Goal: Task Accomplishment & Management: Use online tool/utility

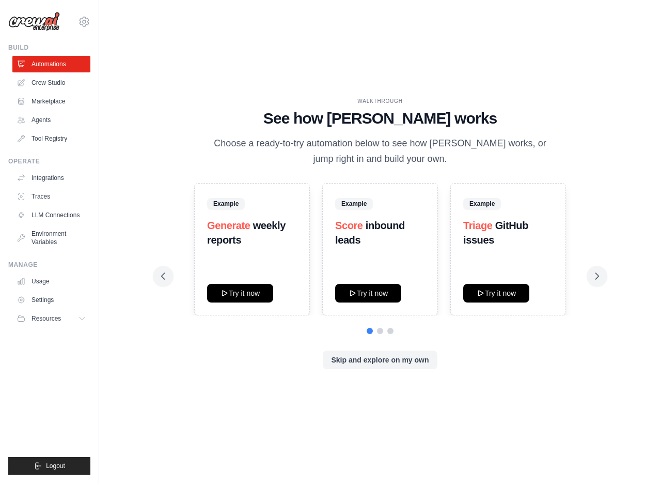
click at [214, 106] on div "WALKTHROUGH See how CrewAI works Choose a ready-to-try automation below to see …" at bounding box center [380, 131] width 438 height 69
click at [49, 116] on link "Agents" at bounding box center [52, 120] width 78 height 17
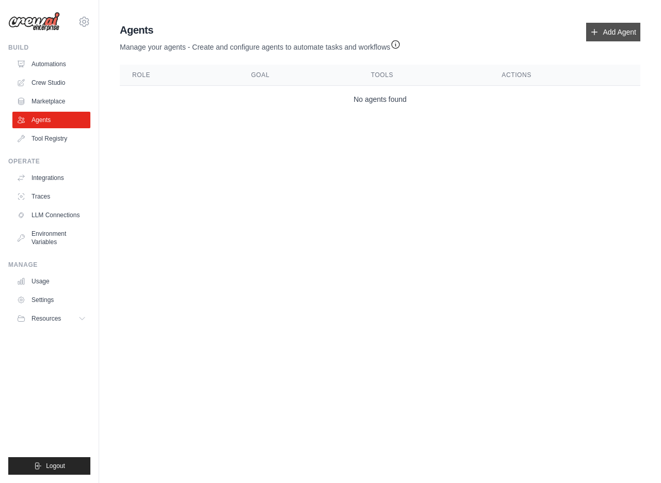
click at [626, 31] on link "Add Agent" at bounding box center [613, 32] width 54 height 19
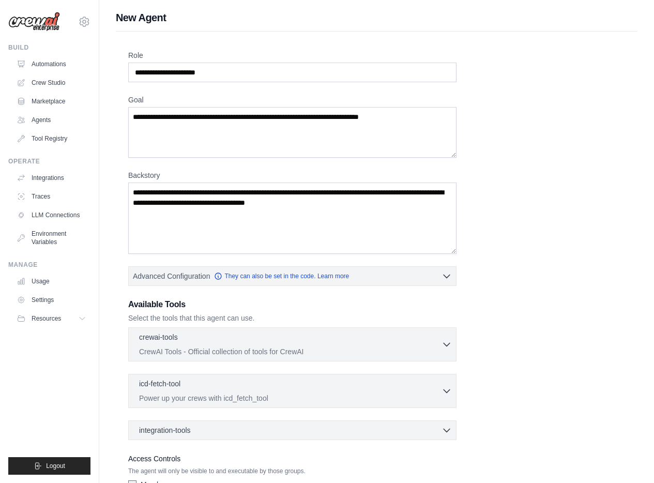
scroll to position [72, 0]
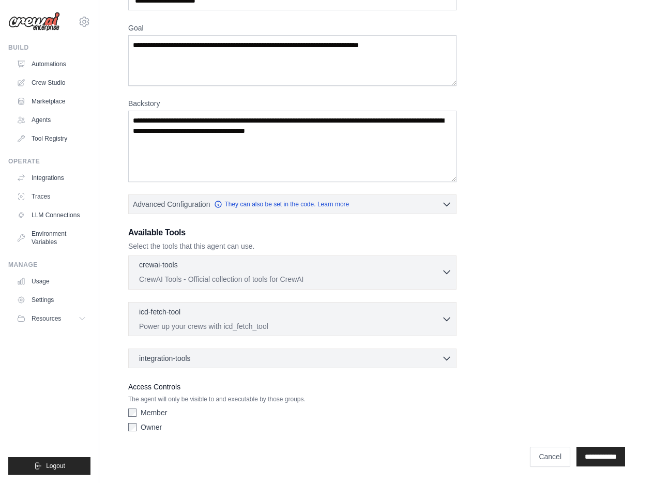
click at [321, 276] on p "CrewAI Tools - Official collection of tools for CrewAI" at bounding box center [290, 279] width 302 height 10
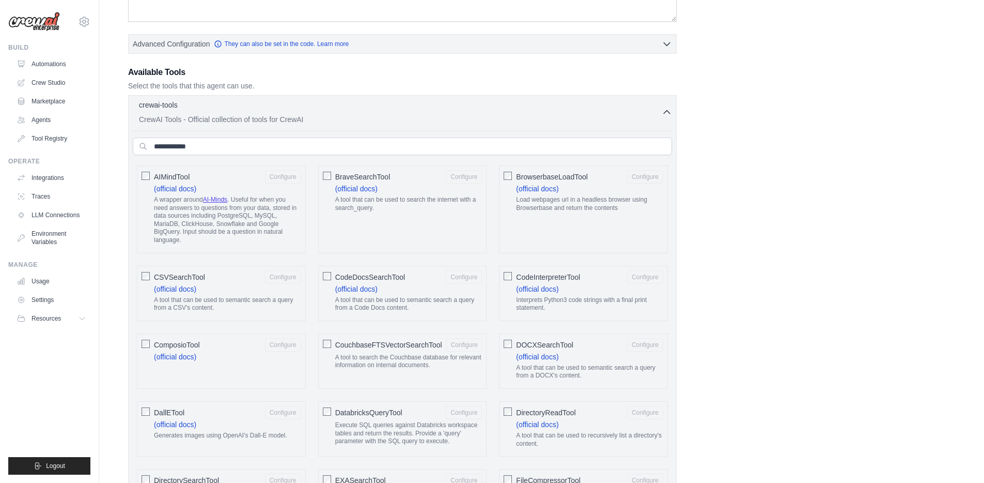
scroll to position [179, 0]
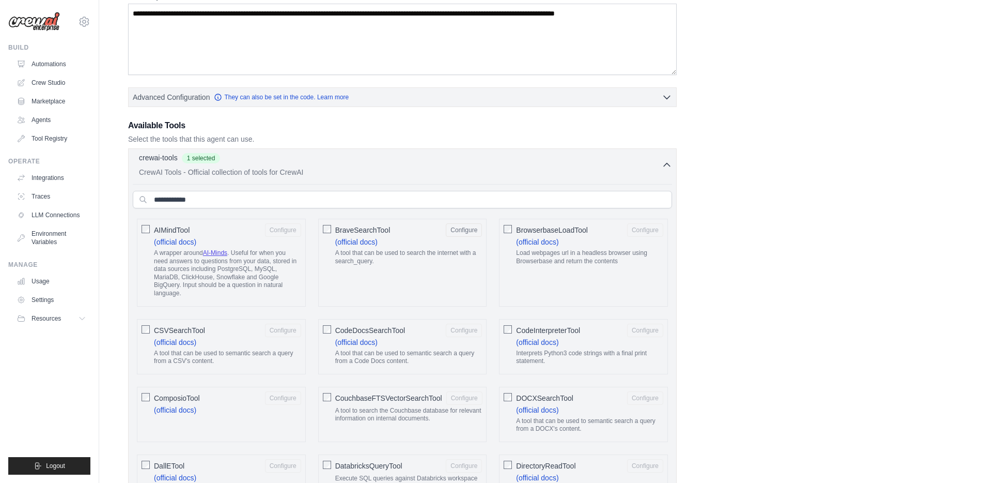
click at [661, 166] on icon "button" at bounding box center [667, 165] width 10 height 10
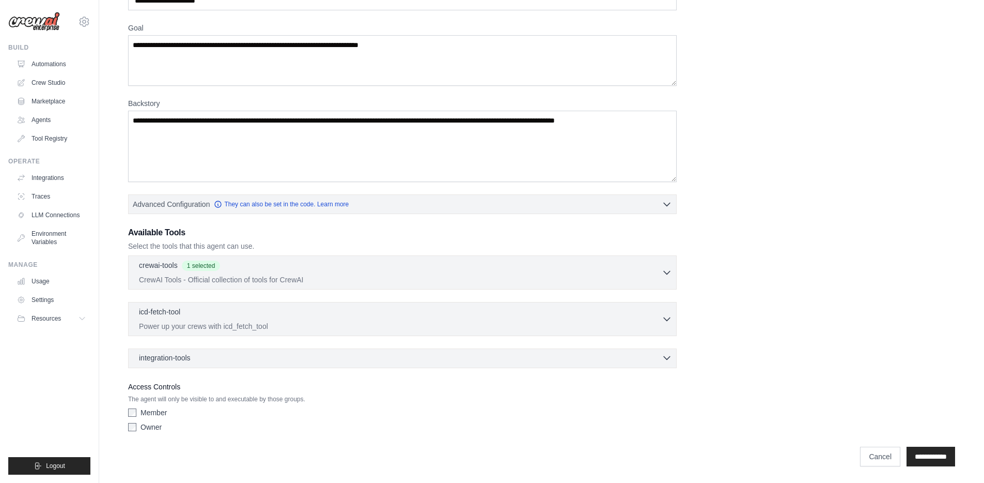
click at [462, 361] on div "integration-tools 0 selected" at bounding box center [405, 357] width 533 height 10
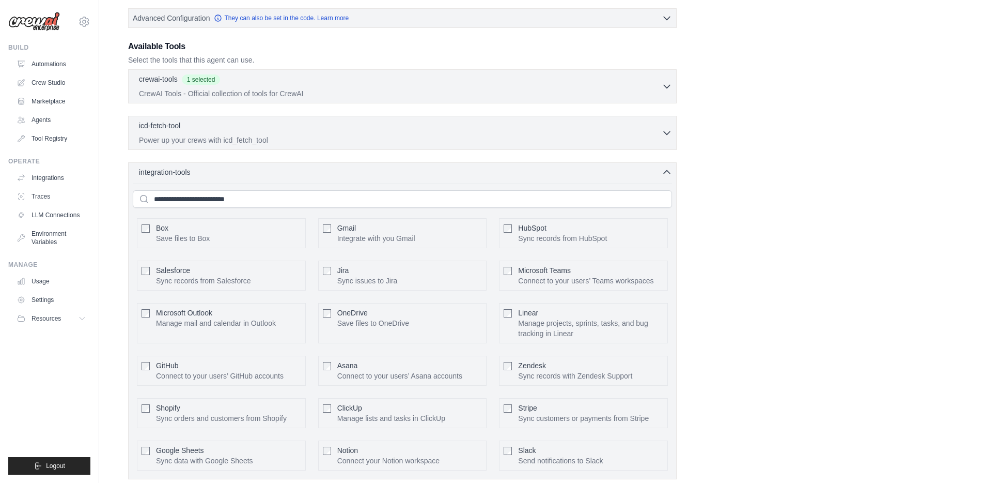
scroll to position [364, 0]
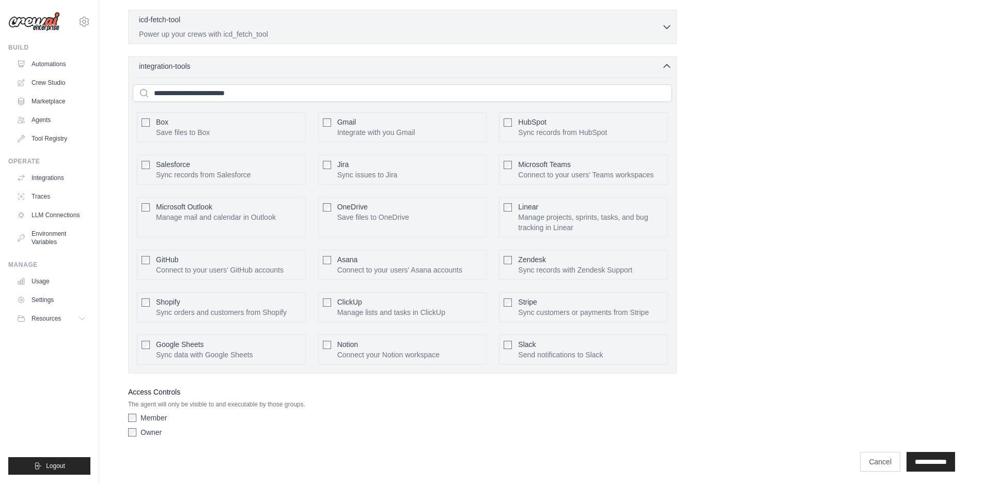
click at [348, 121] on span "Gmail" at bounding box center [346, 122] width 19 height 8
drag, startPoint x: 842, startPoint y: 406, endPoint x: 863, endPoint y: 438, distance: 38.1
click at [661, 407] on div "Role Goal Backstory Advanced Configuration They can also be set in the code. Le…" at bounding box center [541, 63] width 827 height 755
click at [661, 459] on input "**********" at bounding box center [931, 462] width 49 height 20
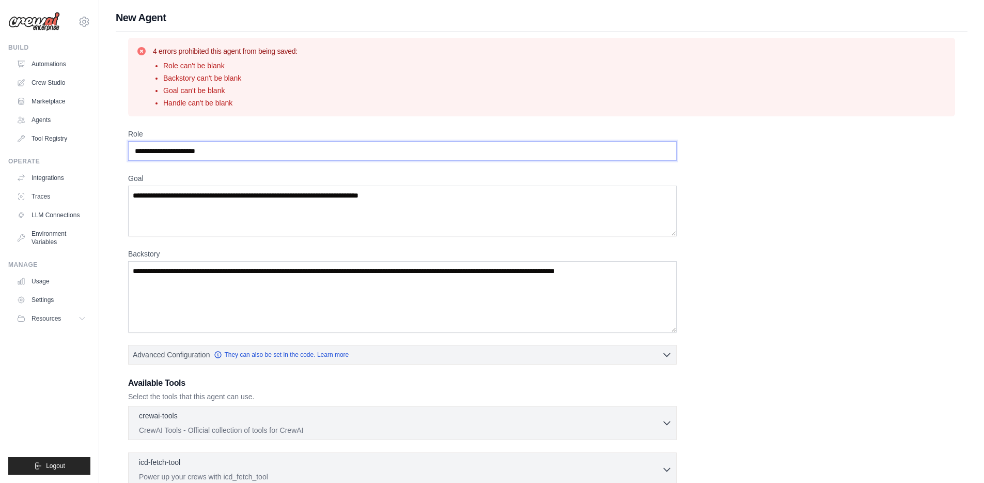
click at [180, 145] on input "Role" at bounding box center [402, 151] width 549 height 20
type input "**********"
type textarea "**********"
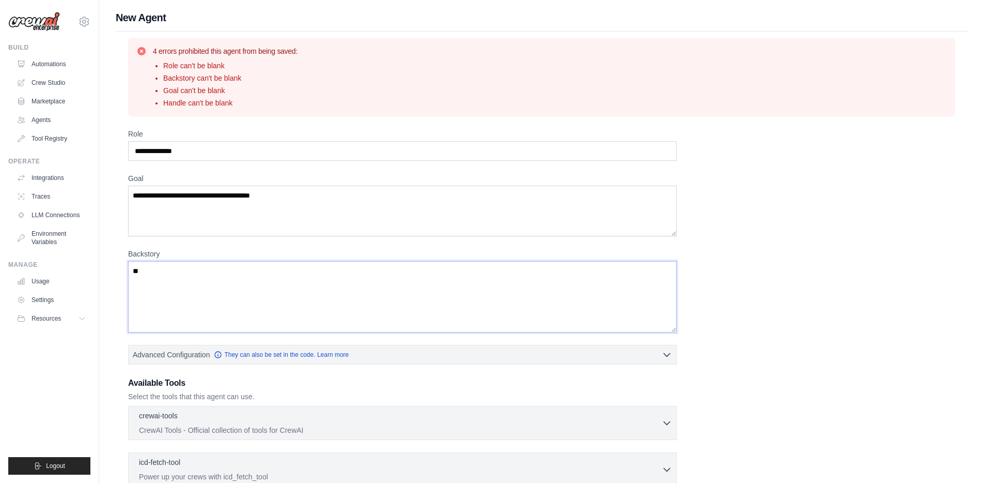
type textarea "*"
type textarea "****"
click at [661, 193] on div "**********" at bounding box center [541, 358] width 827 height 458
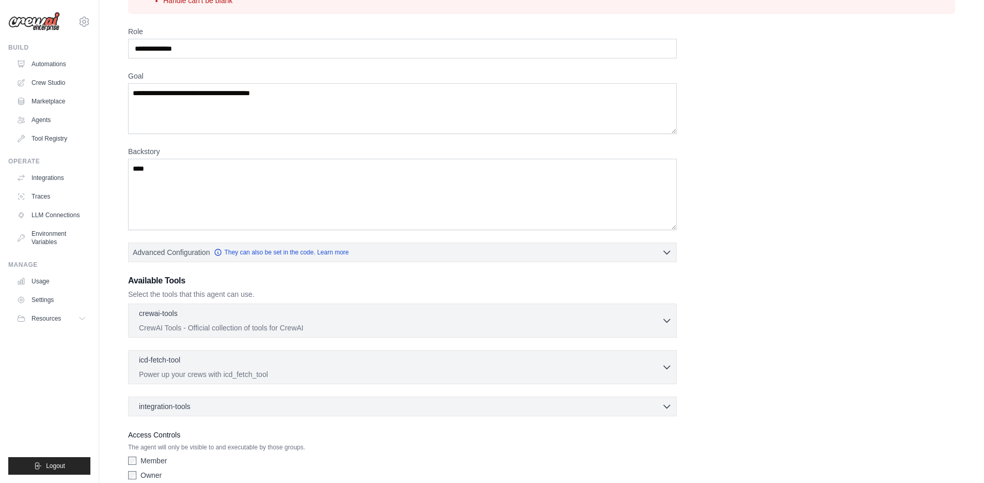
scroll to position [150, 0]
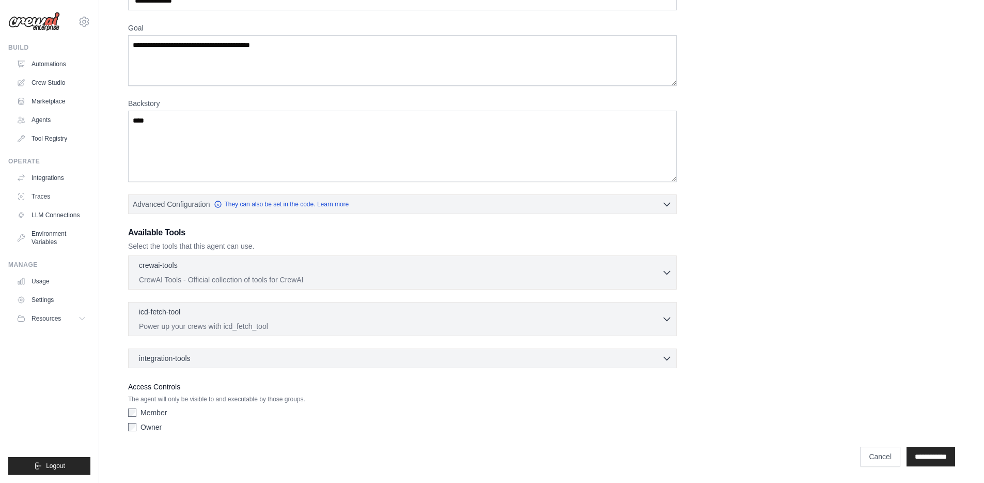
click at [142, 427] on label "Owner" at bounding box center [151, 427] width 21 height 10
click at [462, 430] on div "Owner" at bounding box center [402, 427] width 549 height 10
click at [661, 455] on input "**********" at bounding box center [931, 456] width 49 height 20
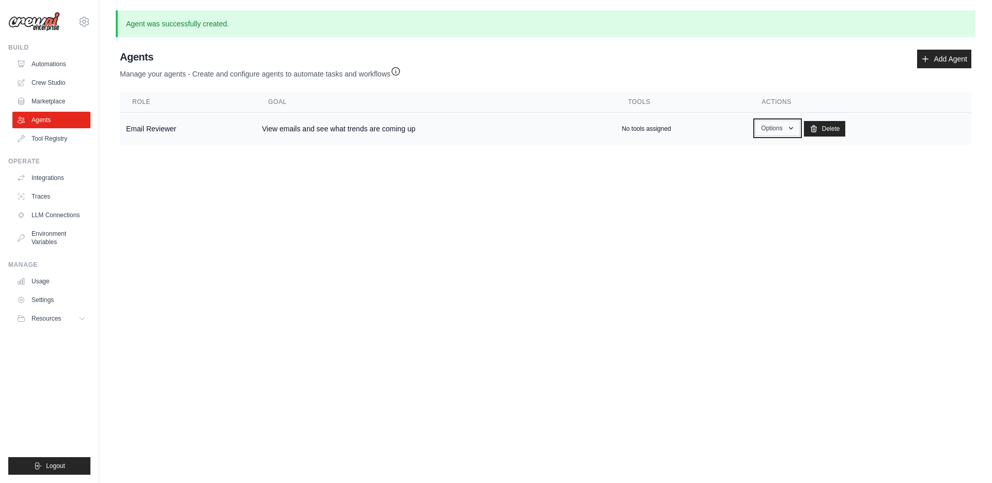
click at [661, 132] on button "Options" at bounding box center [777, 127] width 44 height 15
click at [348, 129] on td "View emails and see what trends are coming up" at bounding box center [436, 129] width 360 height 33
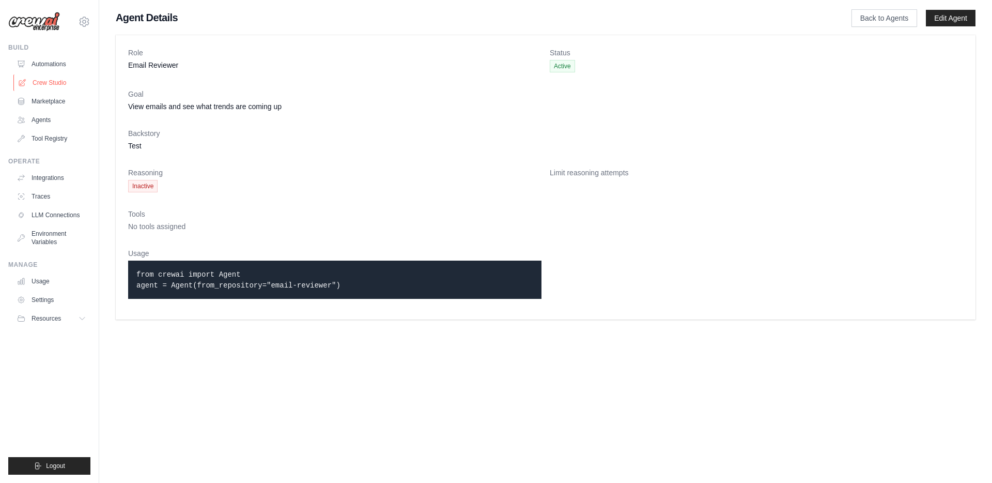
click at [58, 81] on link "Crew Studio" at bounding box center [52, 82] width 78 height 17
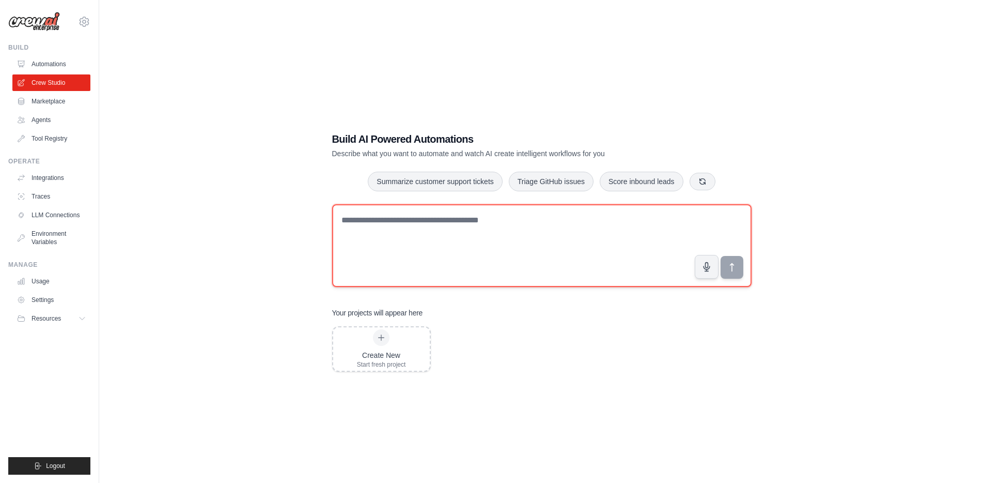
click at [515, 243] on textarea at bounding box center [542, 245] width 420 height 83
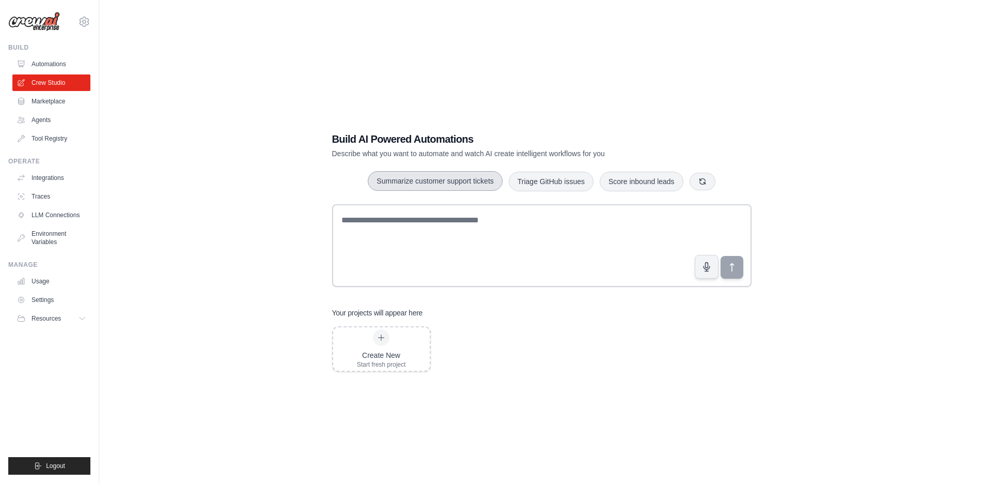
click at [434, 182] on button "Summarize customer support tickets" at bounding box center [435, 181] width 134 height 20
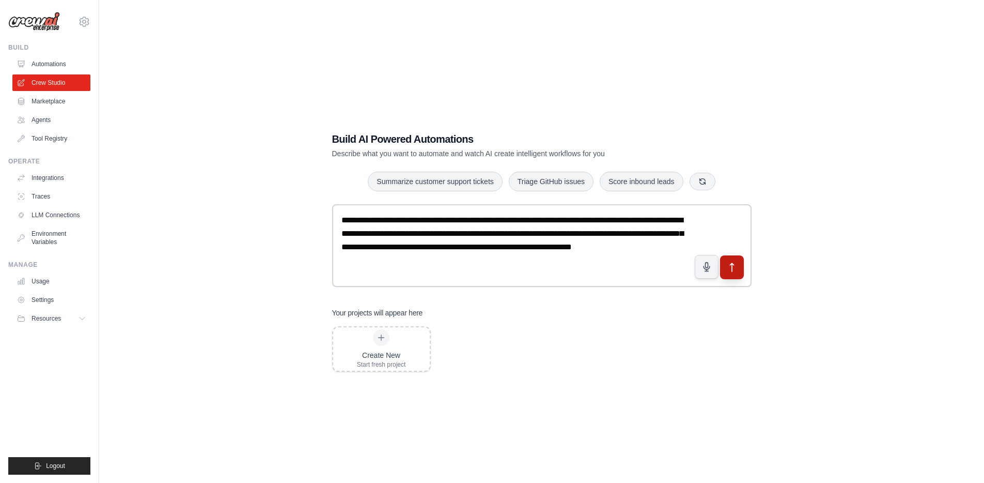
click at [729, 265] on icon "submit" at bounding box center [731, 267] width 11 height 11
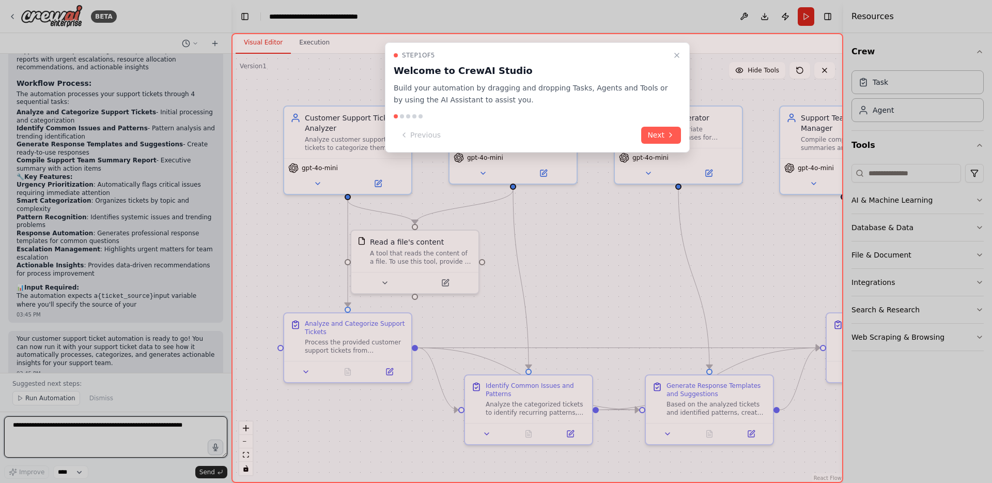
scroll to position [1313, 0]
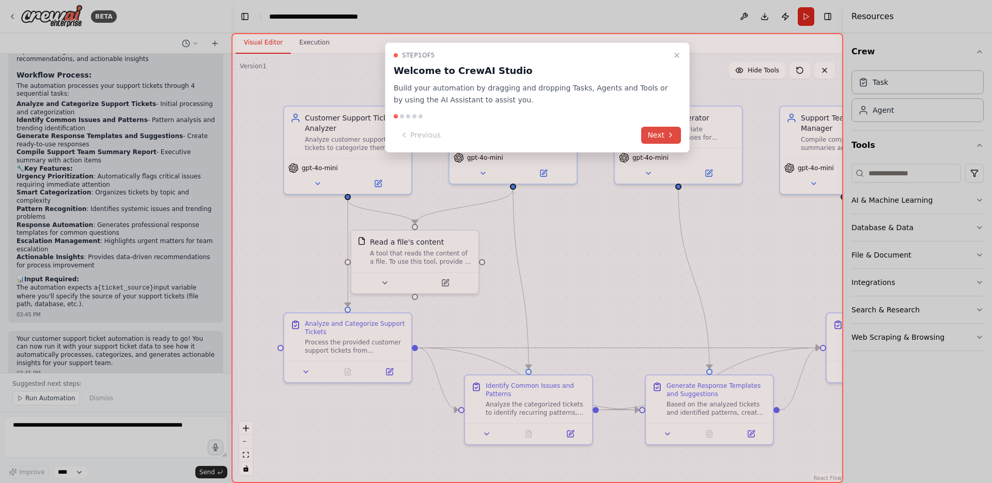
click at [664, 134] on button "Next" at bounding box center [661, 135] width 40 height 17
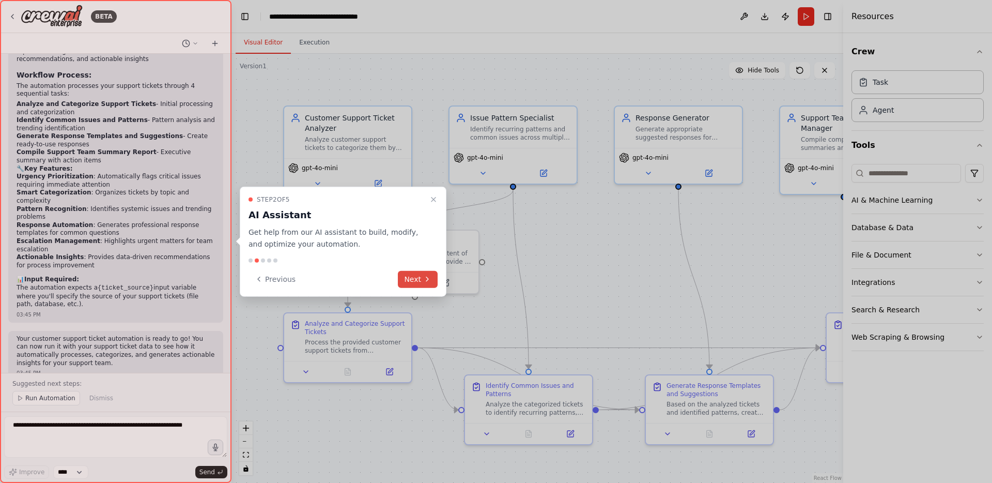
click at [412, 276] on button "Next" at bounding box center [418, 278] width 40 height 17
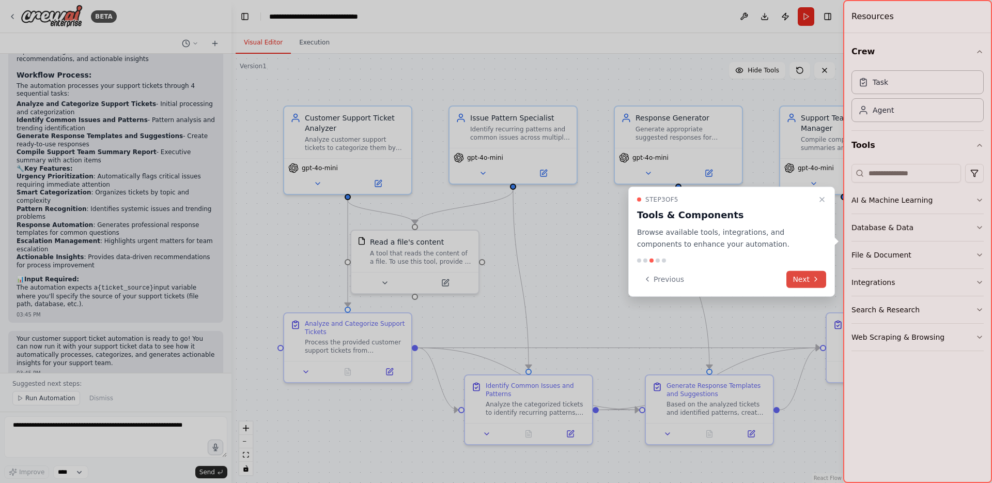
click at [810, 276] on button "Next" at bounding box center [806, 278] width 40 height 17
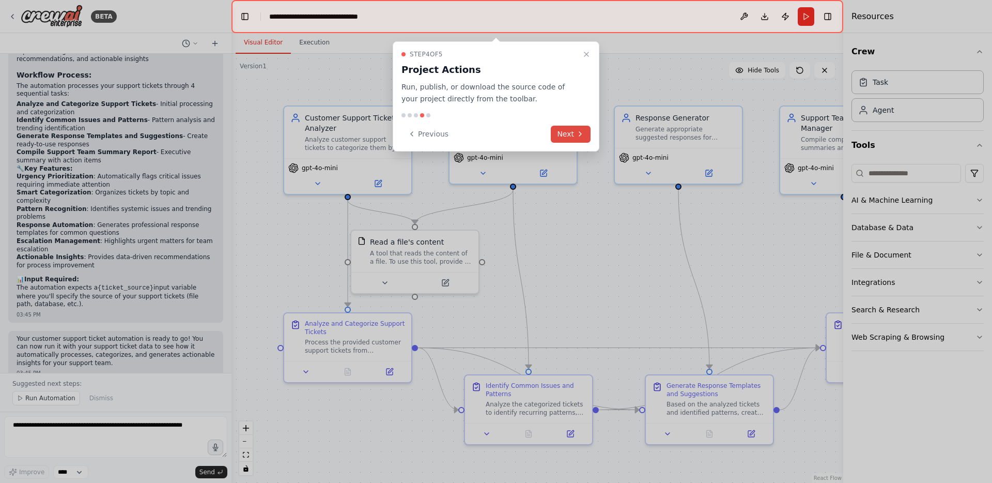
click at [565, 134] on button "Next" at bounding box center [571, 134] width 40 height 17
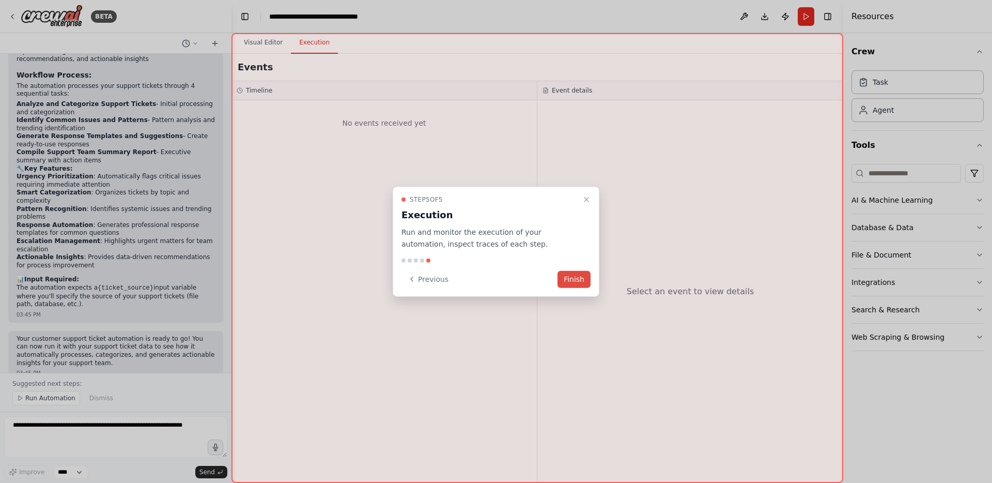
click at [581, 283] on button "Finish" at bounding box center [573, 278] width 33 height 17
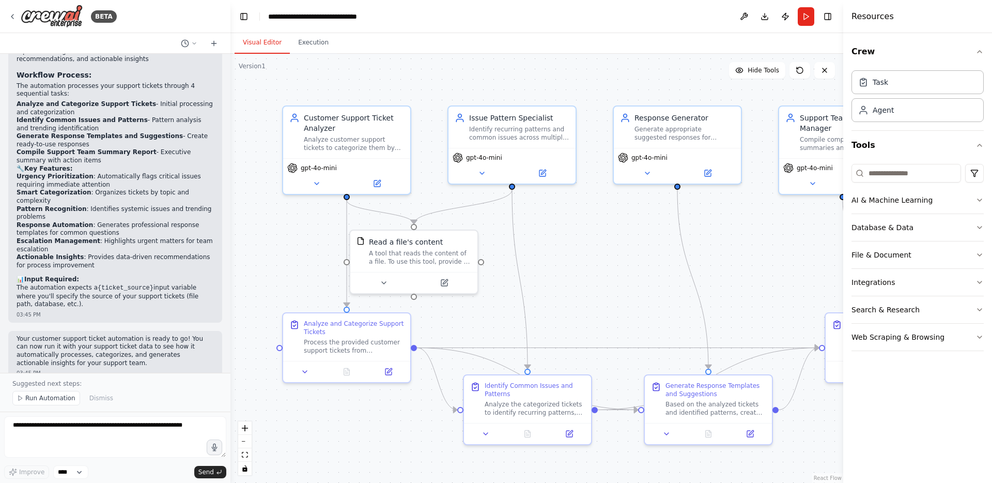
drag, startPoint x: 229, startPoint y: 330, endPoint x: 230, endPoint y: 359, distance: 28.9
click at [230, 359] on div "BETA Create a crew that automatically reads through customer support tickets, c…" at bounding box center [496, 241] width 992 height 483
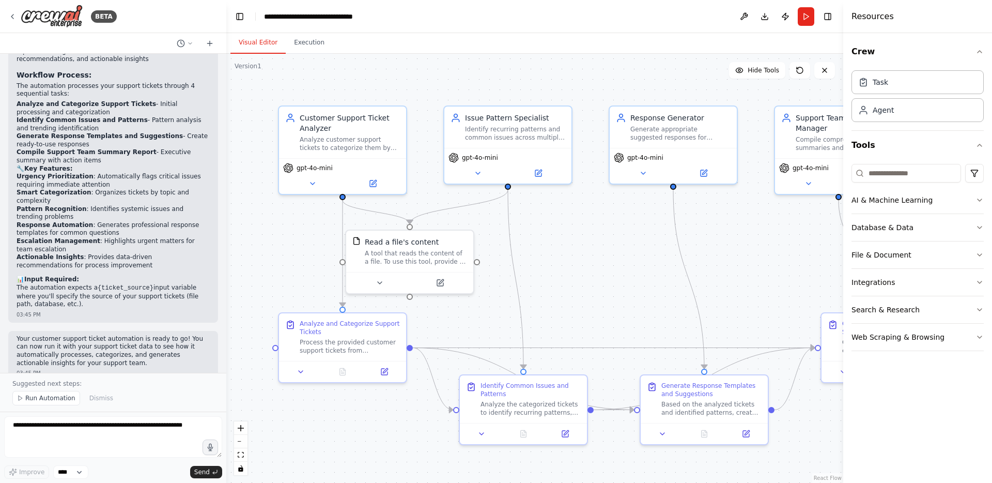
scroll to position [1329, 0]
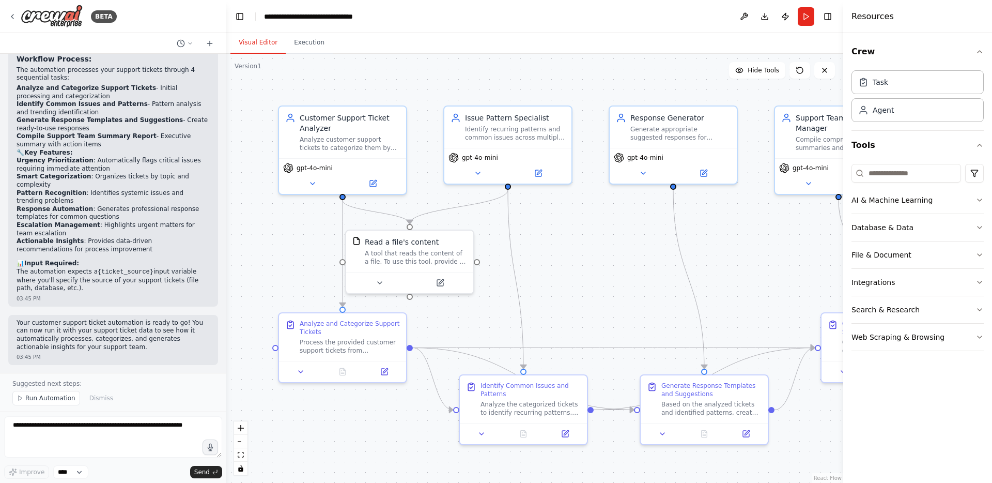
click at [226, 352] on div "BETA Create a crew that automatically reads through customer support tickets, c…" at bounding box center [496, 241] width 992 height 483
click at [284, 255] on div ".deletable-edge-delete-btn { width: 20px; height: 20px; border: 0px solid #ffff…" at bounding box center [534, 268] width 617 height 429
click at [244, 223] on div ".deletable-edge-delete-btn { width: 20px; height: 20px; border: 0px solid #ffff…" at bounding box center [534, 268] width 617 height 429
drag, startPoint x: 382, startPoint y: 249, endPoint x: 398, endPoint y: 246, distance: 16.2
click at [398, 247] on div "A tool that reads the content of a file. To use this tool, provide a 'file_path…" at bounding box center [431, 255] width 102 height 17
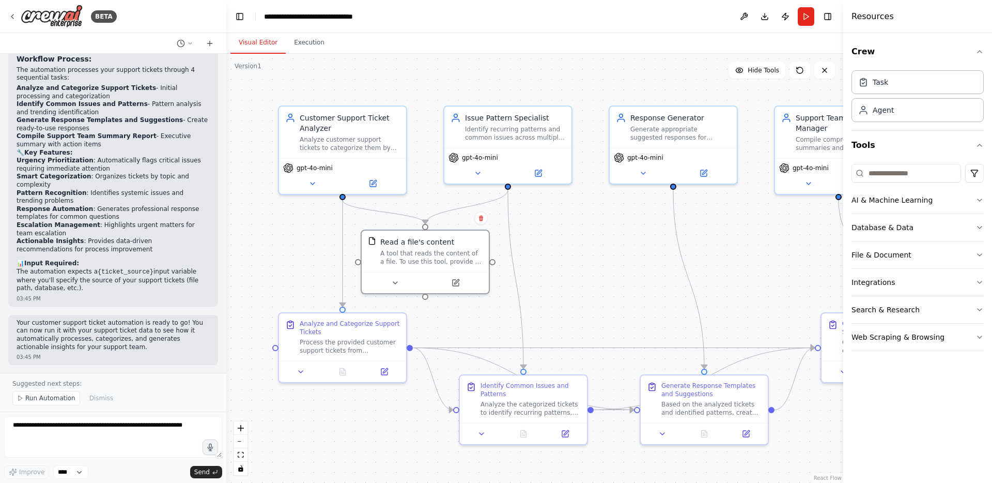
click at [296, 228] on div ".deletable-edge-delete-btn { width: 20px; height: 20px; border: 0px solid #ffff…" at bounding box center [534, 268] width 617 height 429
